Goal: Task Accomplishment & Management: Manage account settings

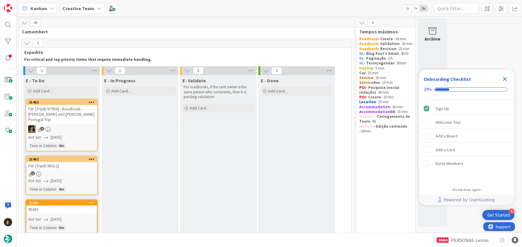
click at [505, 78] on icon "Close Checklist" at bounding box center [505, 79] width 4 height 4
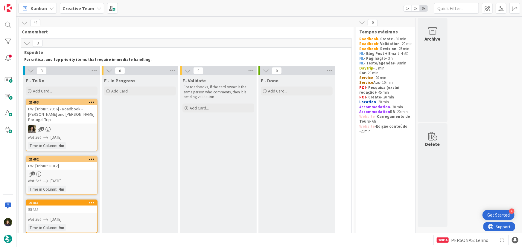
scroll to position [27, 0]
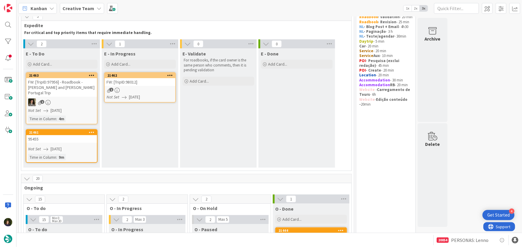
click at [134, 86] on link "21462 FW: [TripID:98012] 1 Not Set [DATE]" at bounding box center [140, 87] width 72 height 30
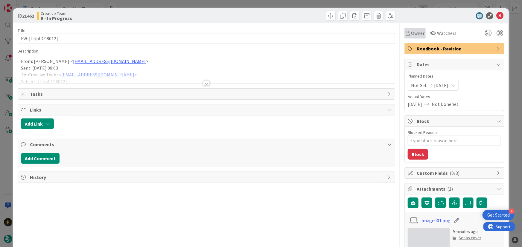
click at [410, 38] on div "Owner" at bounding box center [414, 33] width 21 height 11
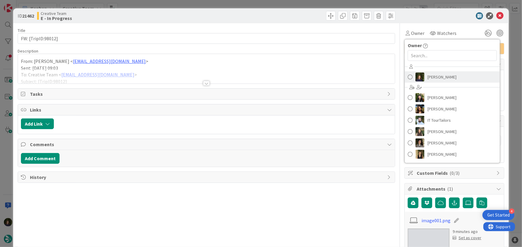
click at [434, 78] on span "[PERSON_NAME]" at bounding box center [441, 77] width 29 height 9
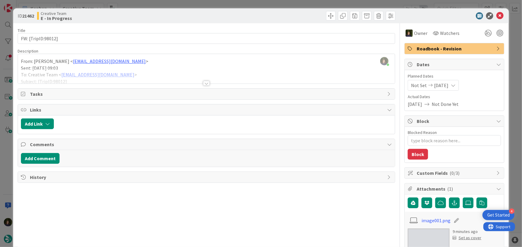
click at [207, 84] on div at bounding box center [206, 83] width 7 height 5
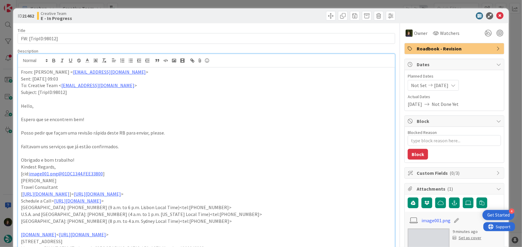
type textarea "x"
